Goal: Information Seeking & Learning: Learn about a topic

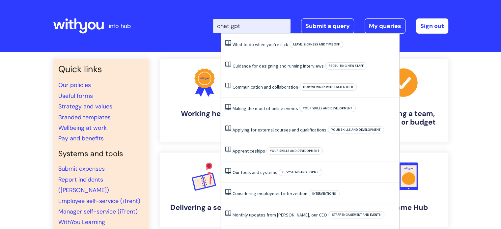
type input "chat gpt"
click button "Search" at bounding box center [0, 0] width 0 height 0
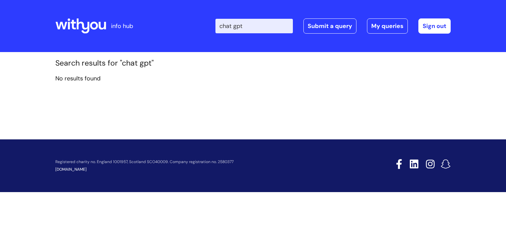
drag, startPoint x: 253, startPoint y: 22, endPoint x: 187, endPoint y: 24, distance: 66.0
click at [187, 24] on div "Enter your search term here... chat gpt Search Submit a query My queries Welcom…" at bounding box center [302, 26] width 297 height 39
type input "Ai"
click button "Search" at bounding box center [0, 0] width 0 height 0
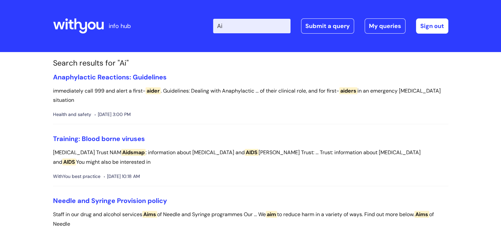
click at [252, 27] on input "Ai" at bounding box center [251, 26] width 77 height 15
type input "Ai"
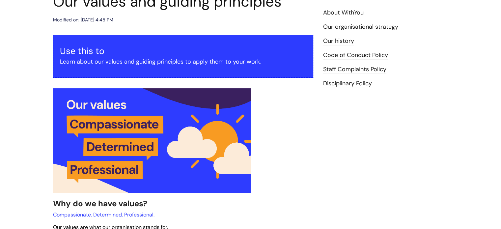
scroll to position [101, 0]
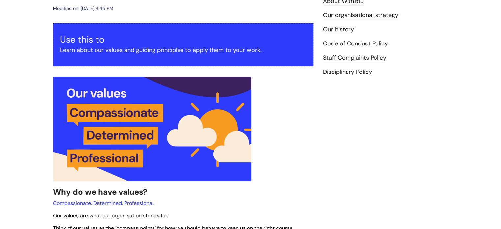
drag, startPoint x: 0, startPoint y: 0, endPoint x: 467, endPoint y: 132, distance: 484.9
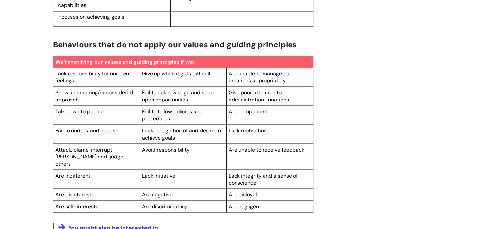
scroll to position [1125, 0]
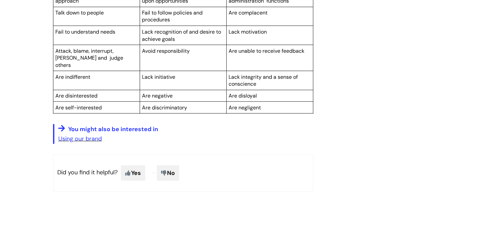
scroll to position [1235, 0]
